Goal: Check status

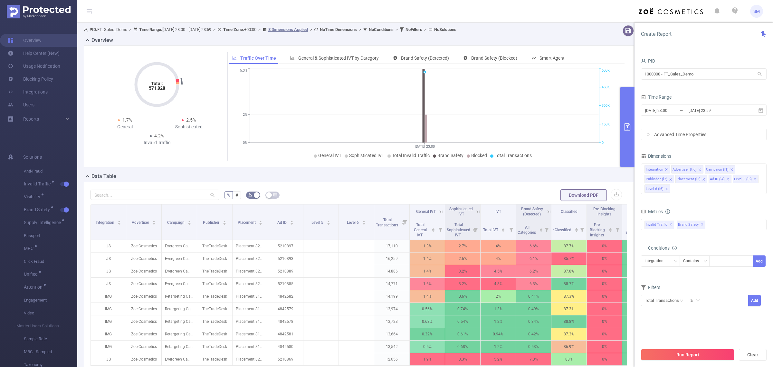
drag, startPoint x: 698, startPoint y: 85, endPoint x: 701, endPoint y: 82, distance: 3.9
click at [698, 85] on form "PID 1000008 - FT_Sales_Demo 1000008 - FT_Sales_Demo Time Range 2025-09-03 23:00…" at bounding box center [704, 98] width 126 height 84
drag, startPoint x: 701, startPoint y: 71, endPoint x: 593, endPoint y: 62, distance: 109.0
click at [593, 62] on section "PID: FT_Sales_Demo > Time Range: 2025-09-03 23:00 - 2025-09-03 23:59 > Time Zon…" at bounding box center [425, 232] width 696 height 419
type input "sandb"
